Goal: Communication & Community: Ask a question

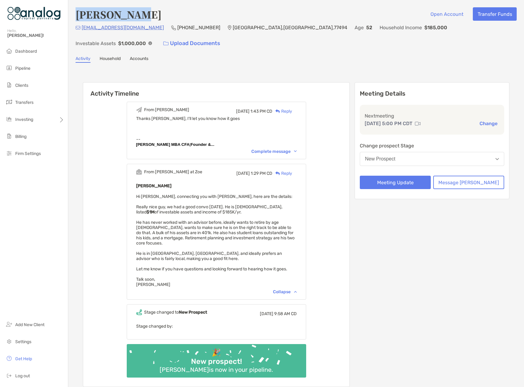
drag, startPoint x: 142, startPoint y: 16, endPoint x: 77, endPoint y: 18, distance: 65.8
click at [77, 18] on div "Carlos Lara Open Account Transfer Funds" at bounding box center [295, 14] width 441 height 14
copy h4 "[PERSON_NAME]"
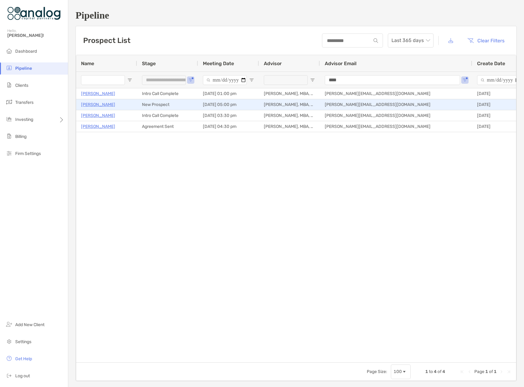
click at [94, 107] on p "[PERSON_NAME]" at bounding box center [98, 105] width 34 height 8
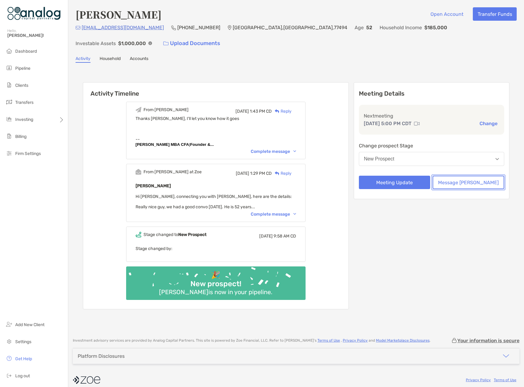
click at [466, 176] on button "Message [PERSON_NAME]" at bounding box center [468, 182] width 72 height 13
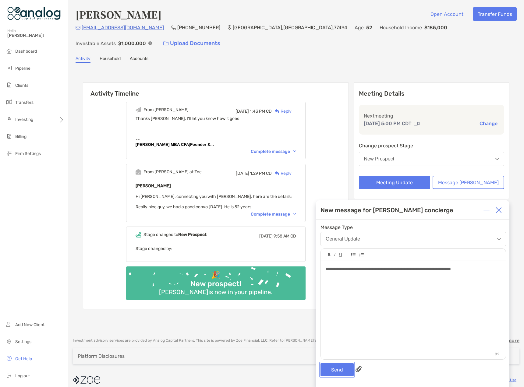
click at [337, 370] on button "Send" at bounding box center [336, 369] width 33 height 13
